Goal: Task Accomplishment & Management: Manage account settings

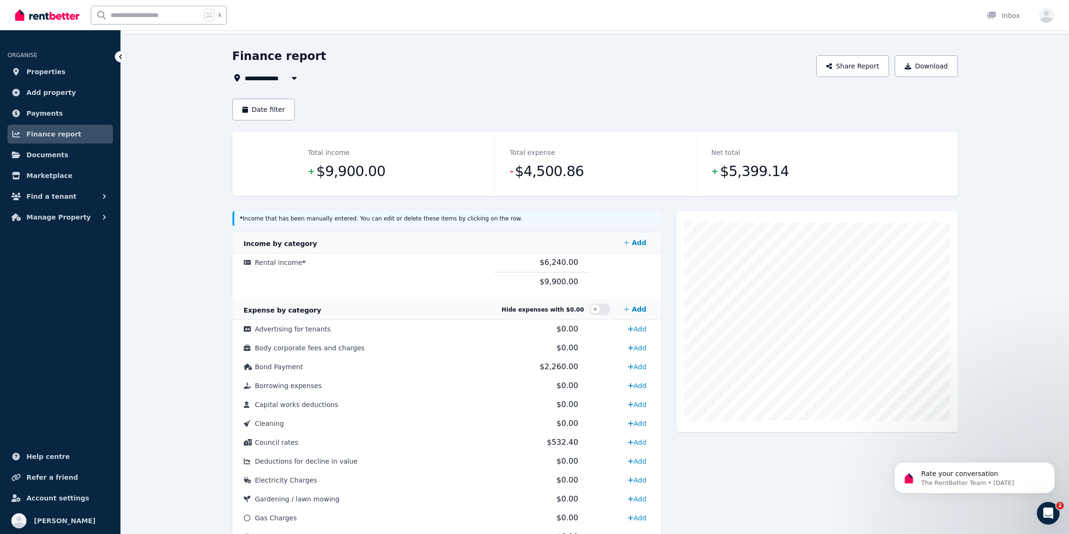
scroll to position [24, 0]
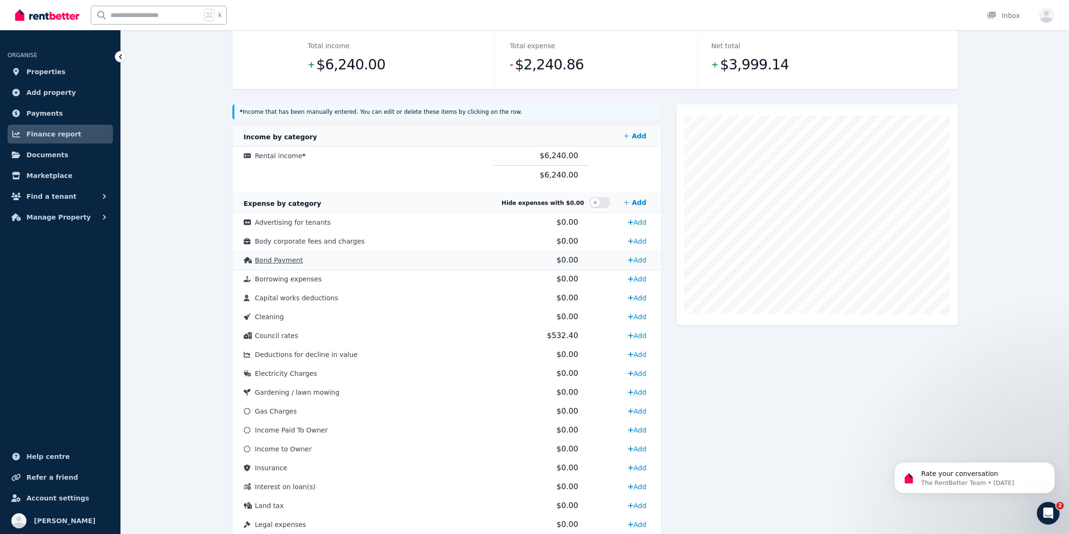
scroll to position [94, 0]
